Goal: Contribute content

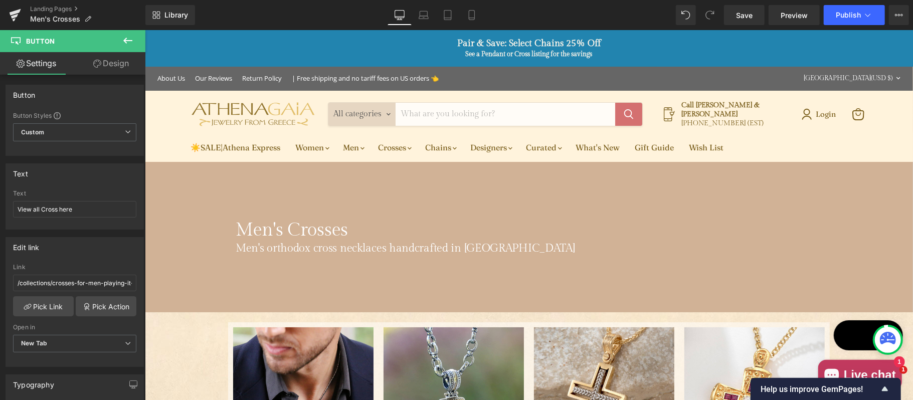
drag, startPoint x: 144, startPoint y: 30, endPoint x: 464, endPoint y: 221, distance: 372.5
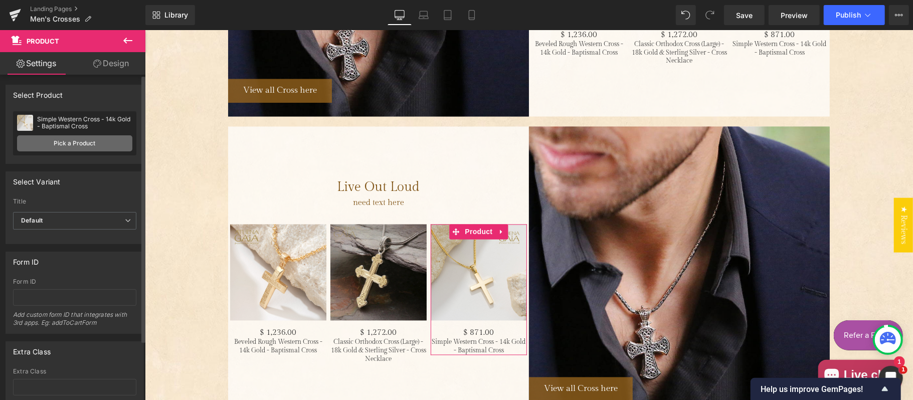
scroll to position [1344, 0]
click at [67, 144] on link "Pick a Product" at bounding box center [74, 143] width 115 height 16
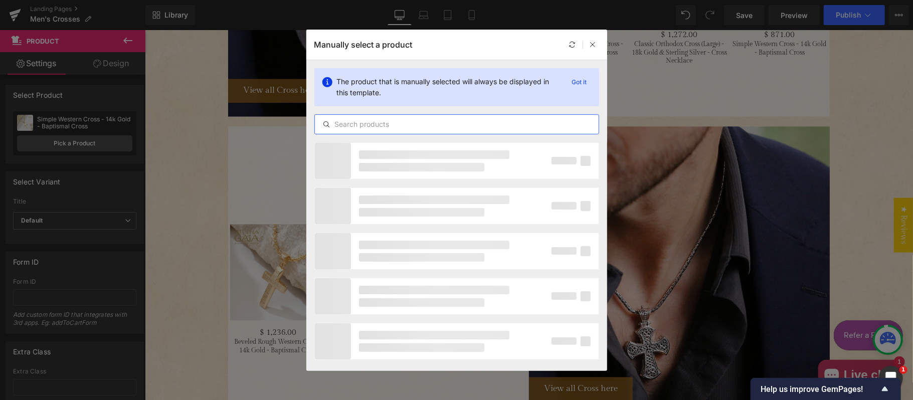
click at [397, 119] on input "text" at bounding box center [457, 124] width 284 height 12
paste input "Open Fleur Latin Cross - Sterling Silver- Orthodox Cross"
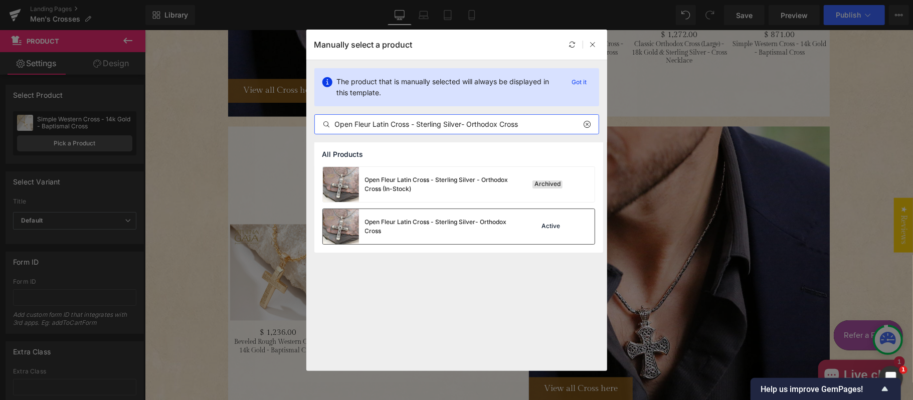
type input "Open Fleur Latin Cross - Sterling Silver- Orthodox Cross"
click at [435, 221] on div "Open Fleur Latin Cross - Sterling Silver- Orthodox Cross" at bounding box center [440, 227] width 150 height 18
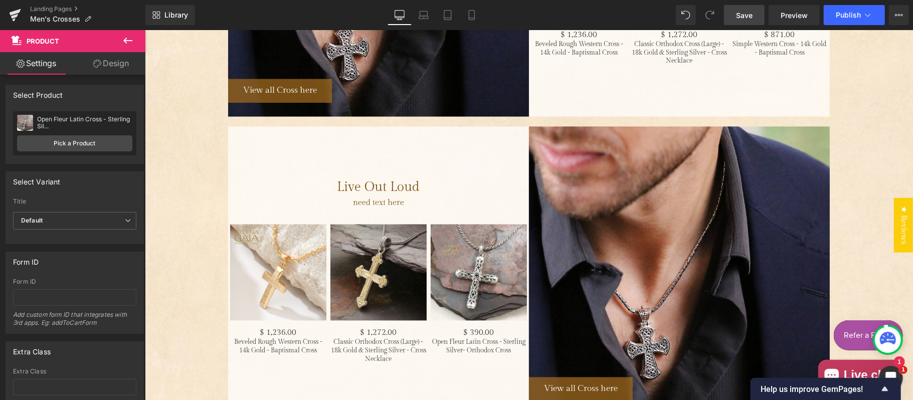
click at [738, 13] on span "Save" at bounding box center [744, 15] width 17 height 11
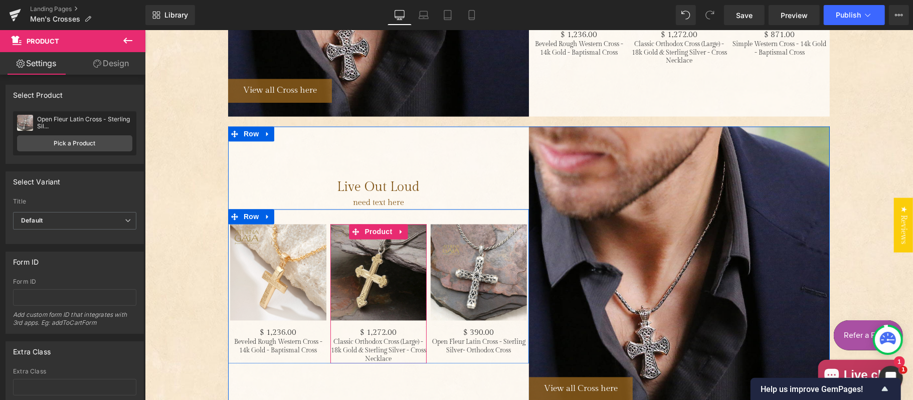
click at [370, 224] on span "Product" at bounding box center [377, 231] width 33 height 15
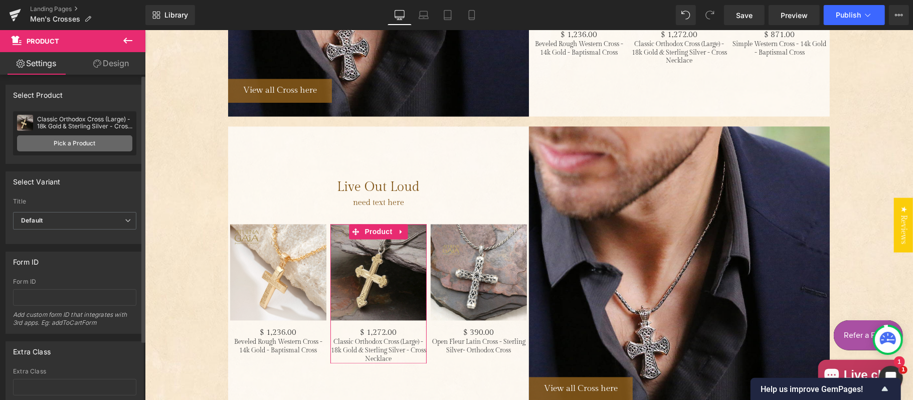
click at [77, 140] on link "Pick a Product" at bounding box center [74, 143] width 115 height 16
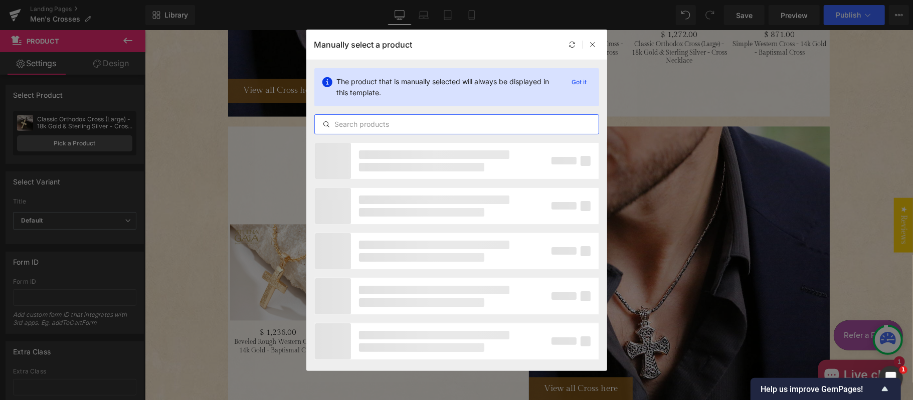
click at [408, 125] on input "text" at bounding box center [457, 124] width 284 height 12
paste input "Imperial Petal Cross - 18k Gold - Byzantine Cross"
type input "Imperial Petal Cross - 18k Gold - Byzantine Cross"
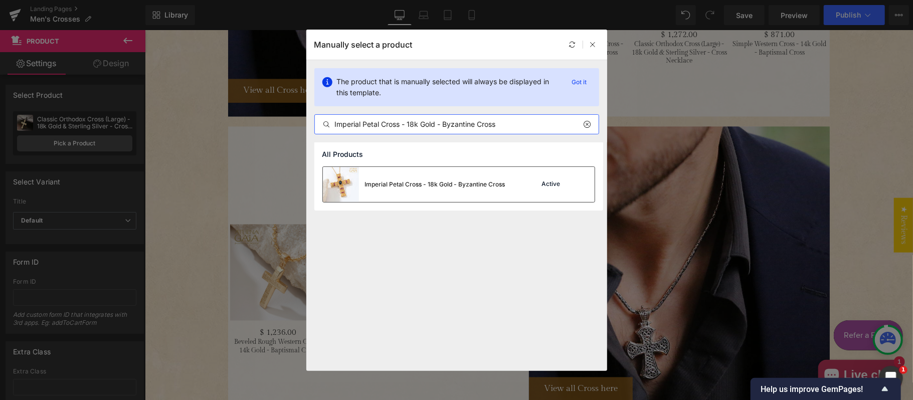
click at [400, 181] on div "Imperial Petal Cross - 18k Gold - Byzantine Cross" at bounding box center [435, 184] width 140 height 9
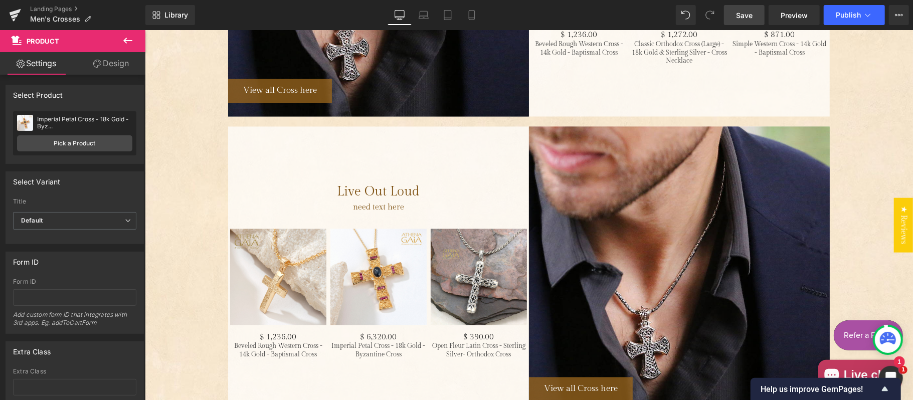
click at [739, 13] on span "Save" at bounding box center [744, 15] width 17 height 11
click at [265, 241] on img "Main content" at bounding box center [278, 277] width 96 height 96
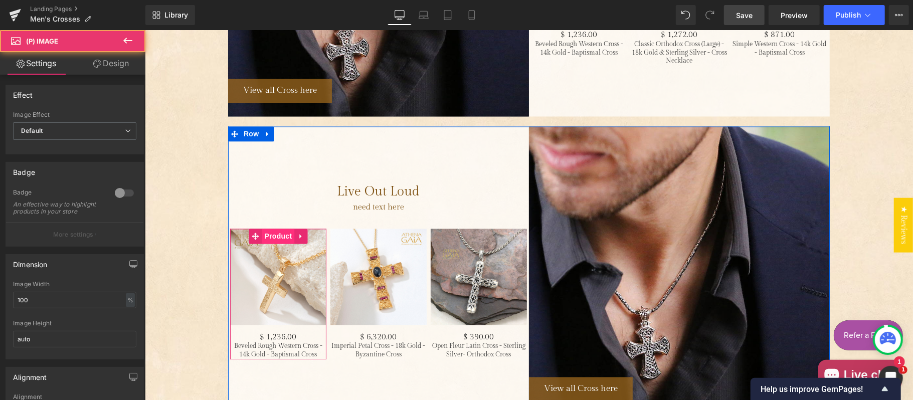
click at [275, 229] on span "Product" at bounding box center [277, 236] width 33 height 15
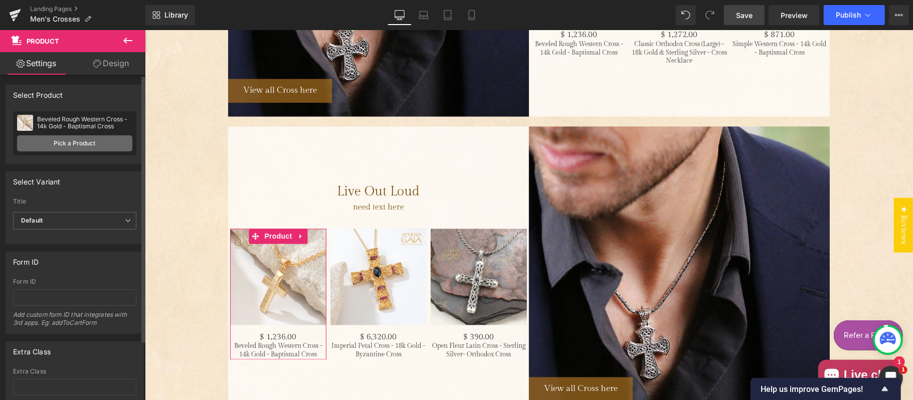
click at [77, 141] on link "Pick a Product" at bounding box center [74, 143] width 115 height 16
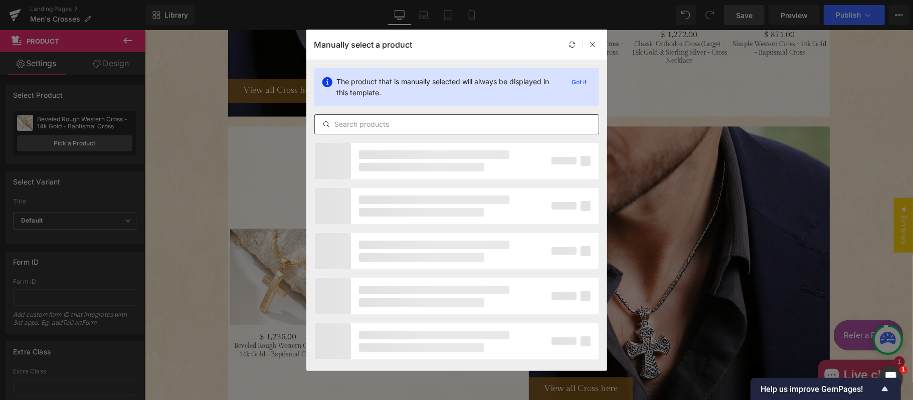
click at [392, 122] on input "text" at bounding box center [457, 124] width 284 height 12
paste input "[DEMOGRAPHIC_DATA] (Large) - 18k Gold - Byzantine Cross"
type input "[DEMOGRAPHIC_DATA] (Large) - 18k Gold - Byzantine Cross"
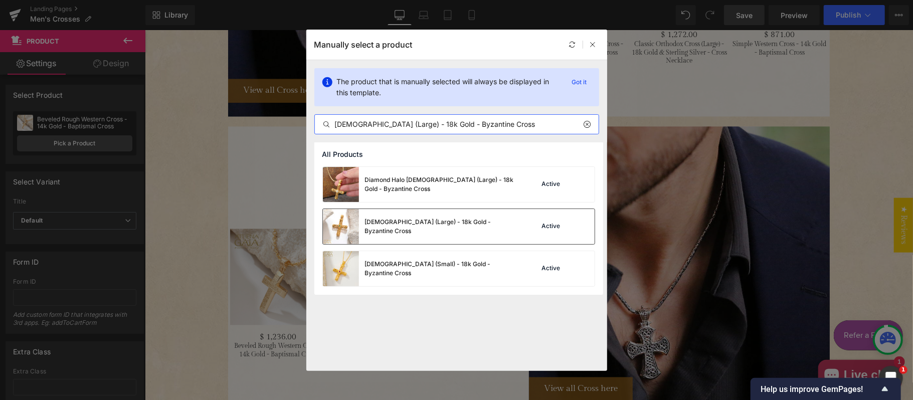
click at [422, 227] on div "[DEMOGRAPHIC_DATA] (Large) - 18k Gold - Byzantine Cross" at bounding box center [440, 227] width 150 height 18
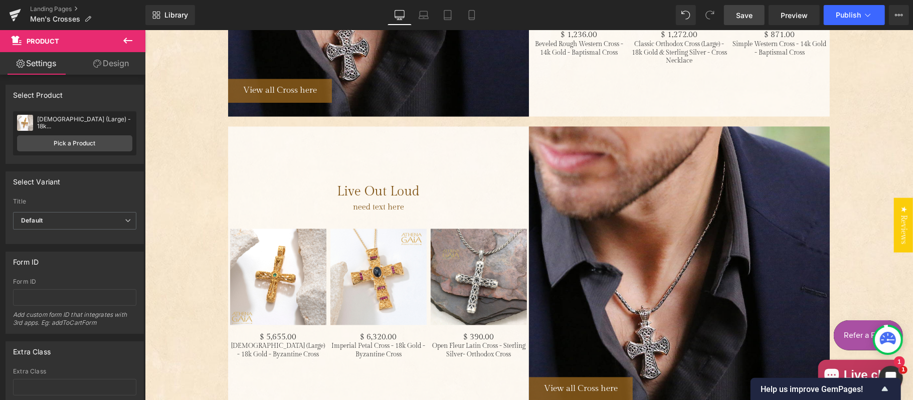
click at [742, 13] on span "Save" at bounding box center [744, 15] width 17 height 11
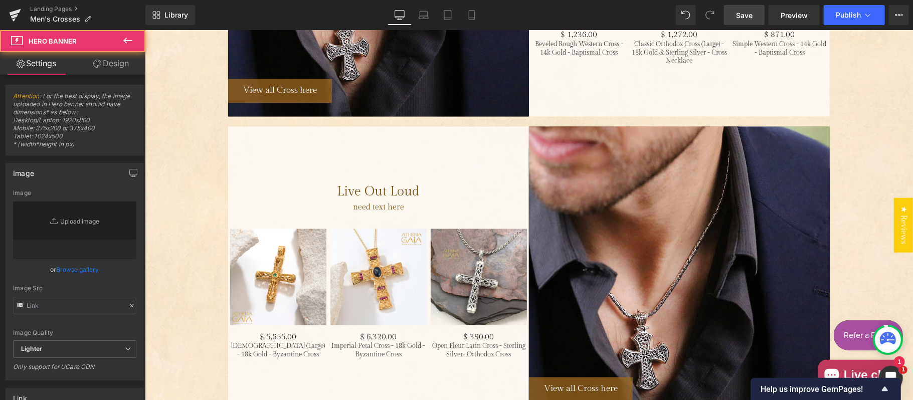
click at [602, 249] on div "Main content" at bounding box center [678, 270] width 301 height 288
click at [629, 219] on div "Main content" at bounding box center [678, 270] width 301 height 288
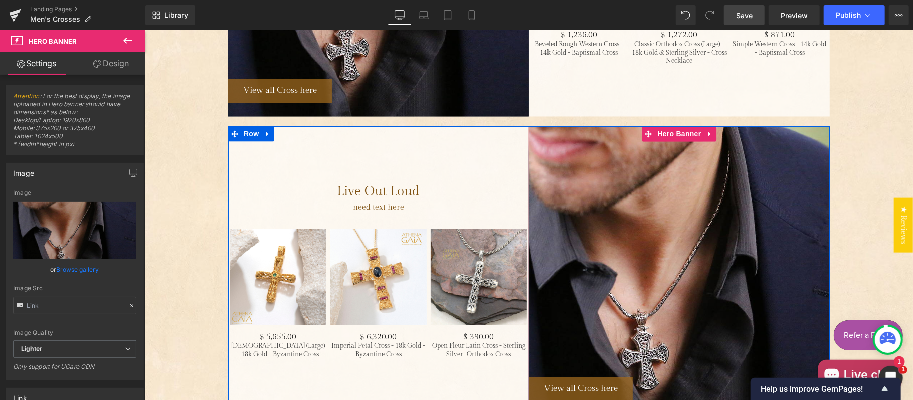
type input "[URL][DOMAIN_NAME]"
click at [675, 126] on span "Hero Banner" at bounding box center [678, 133] width 49 height 15
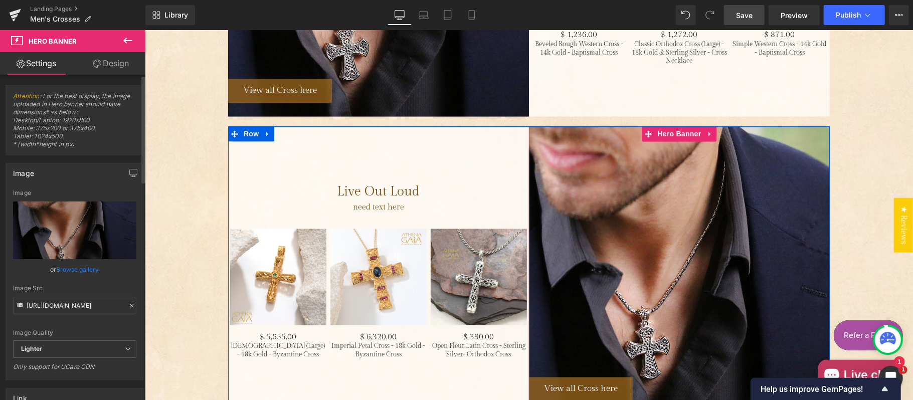
click at [67, 221] on link "Replace Image" at bounding box center [74, 231] width 123 height 58
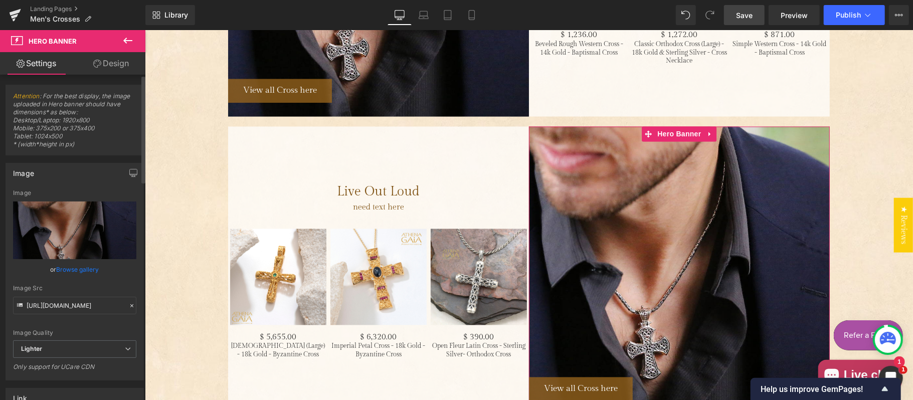
type input "C:\fakepath\silver-cross-greek-jewelry-23-07-19-27078-1.jpg"
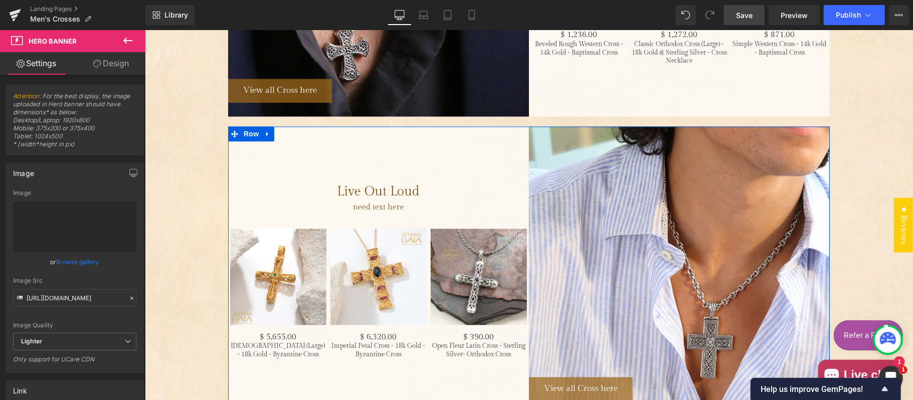
type input "[URL][DOMAIN_NAME]"
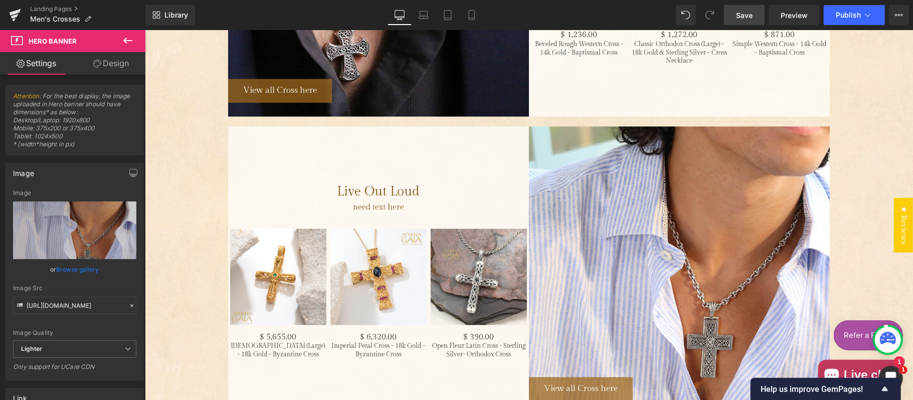
click at [750, 13] on span "Save" at bounding box center [744, 15] width 17 height 11
